Goal: Information Seeking & Learning: Check status

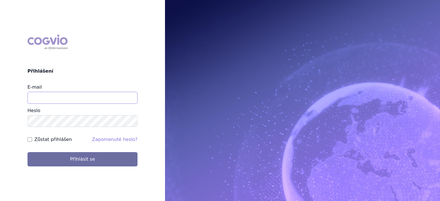
click at [61, 98] on input "E-mail" at bounding box center [83, 98] width 110 height 12
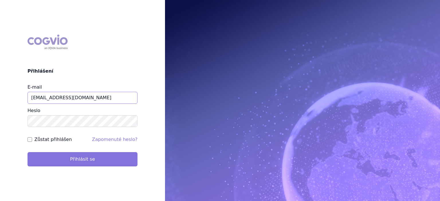
type input "[EMAIL_ADDRESS][DOMAIN_NAME]"
click at [76, 160] on button "Přihlásit se" at bounding box center [83, 159] width 110 height 14
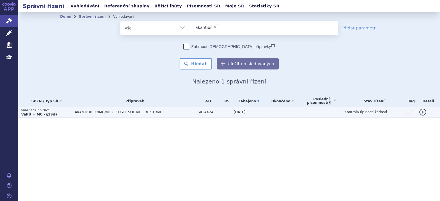
click at [34, 115] on strong "VaPÚ + MC - §39da" at bounding box center [39, 115] width 36 height 4
